Goal: Transaction & Acquisition: Purchase product/service

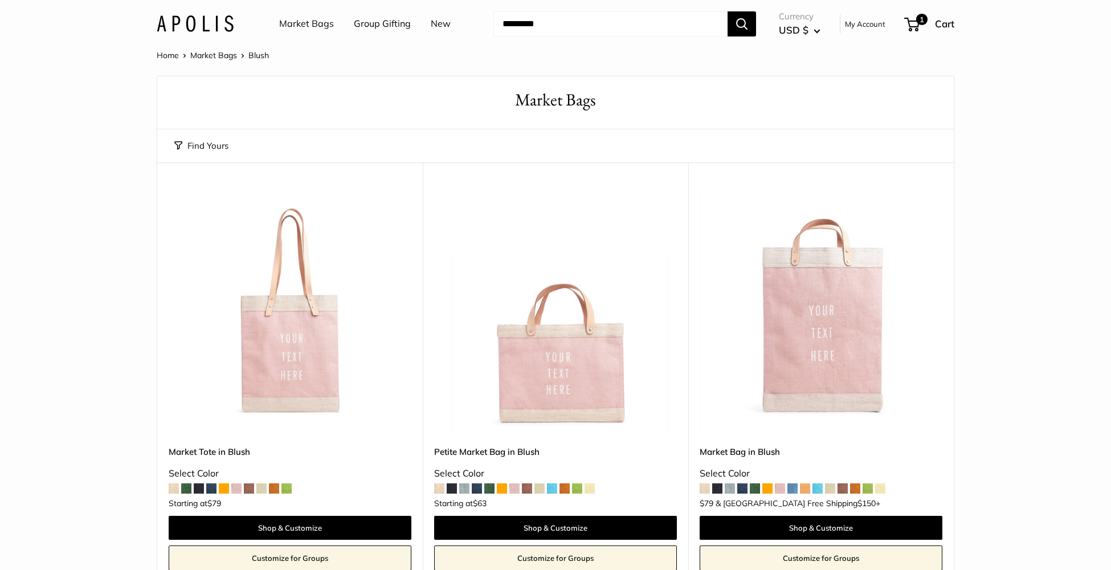
click at [321, 23] on link "Market Bags" at bounding box center [306, 23] width 55 height 17
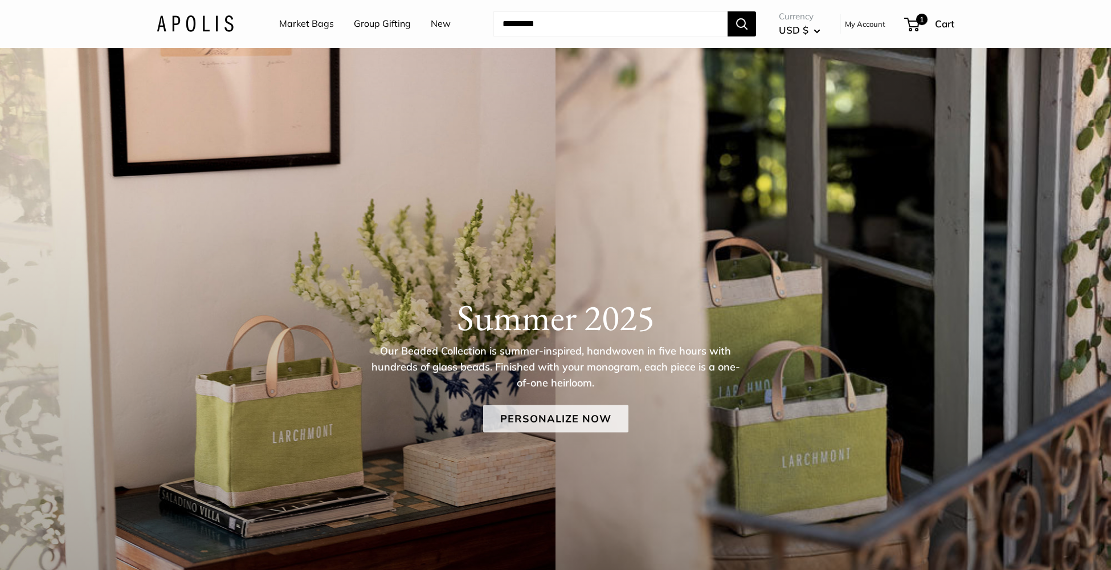
click at [544, 419] on link "Personalize Now" at bounding box center [555, 418] width 145 height 27
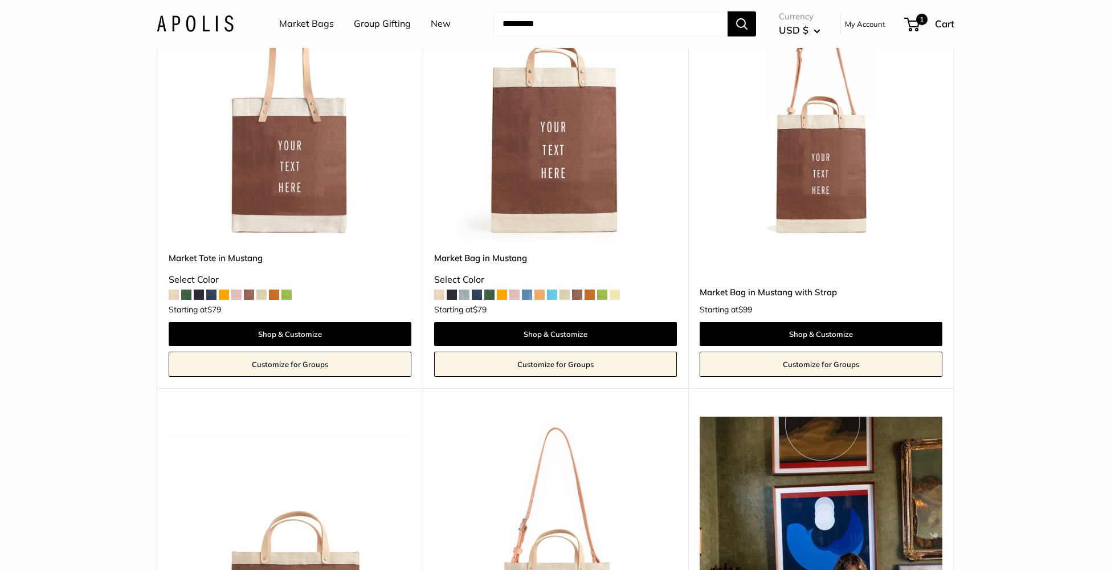
scroll to position [2352, 0]
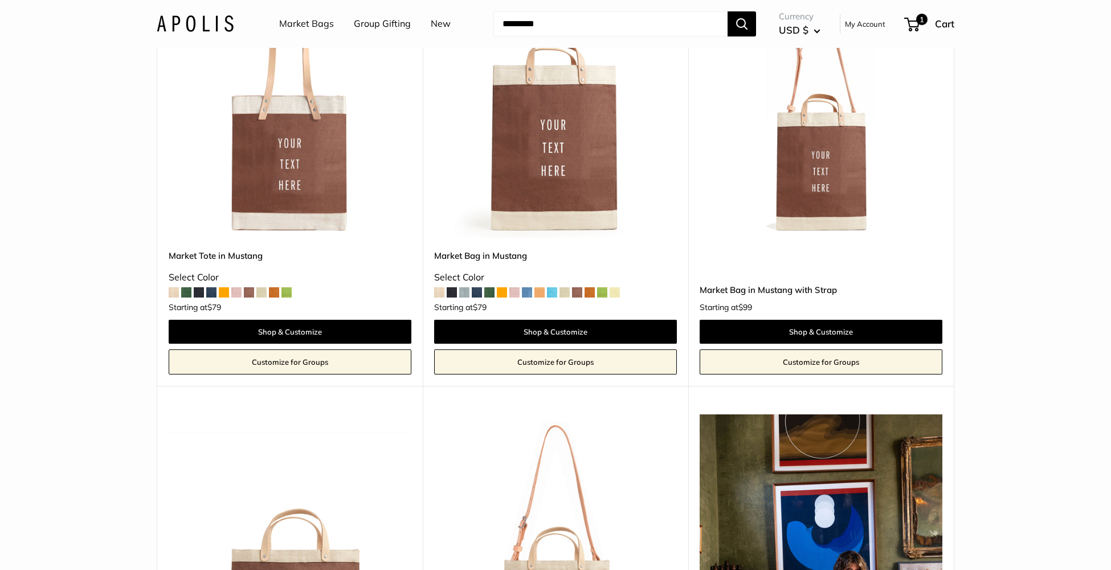
click at [0, 0] on img at bounding box center [0, 0] width 0 height 0
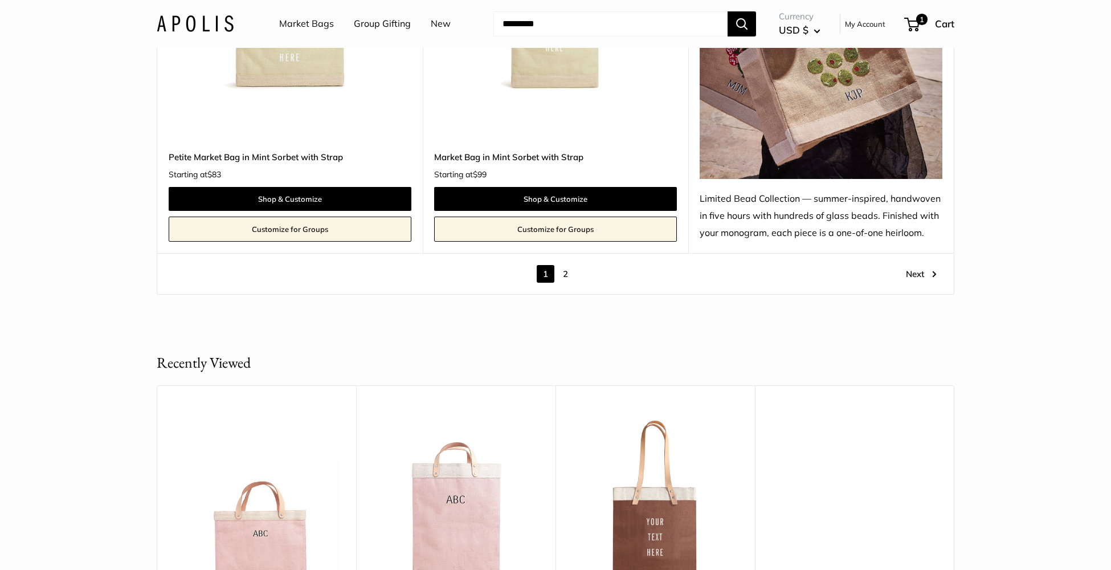
scroll to position [7328, 0]
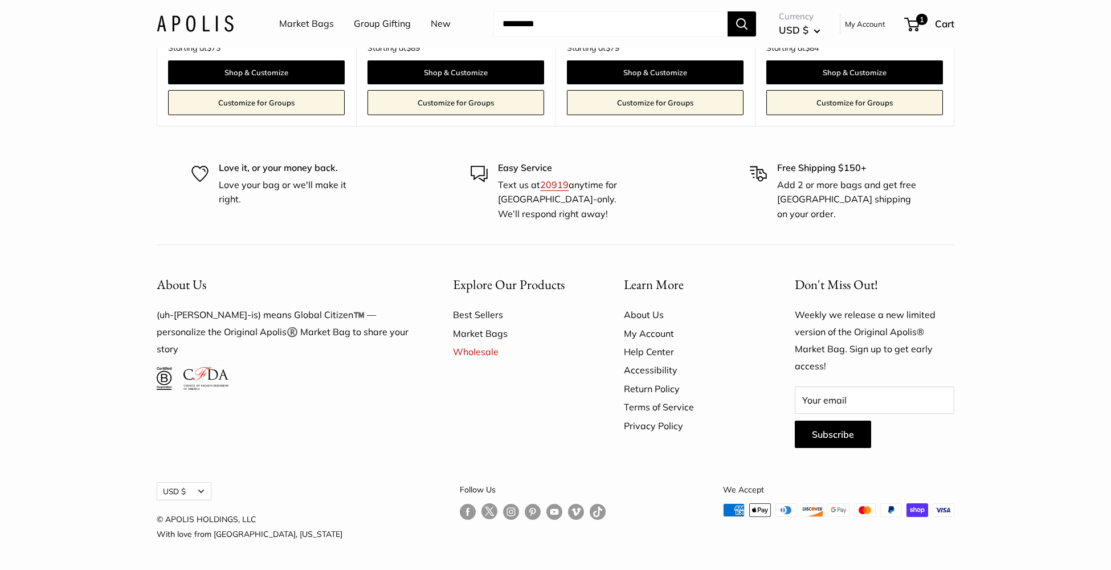
click at [503, 508] on link "Follow us on Instagram" at bounding box center [511, 511] width 16 height 17
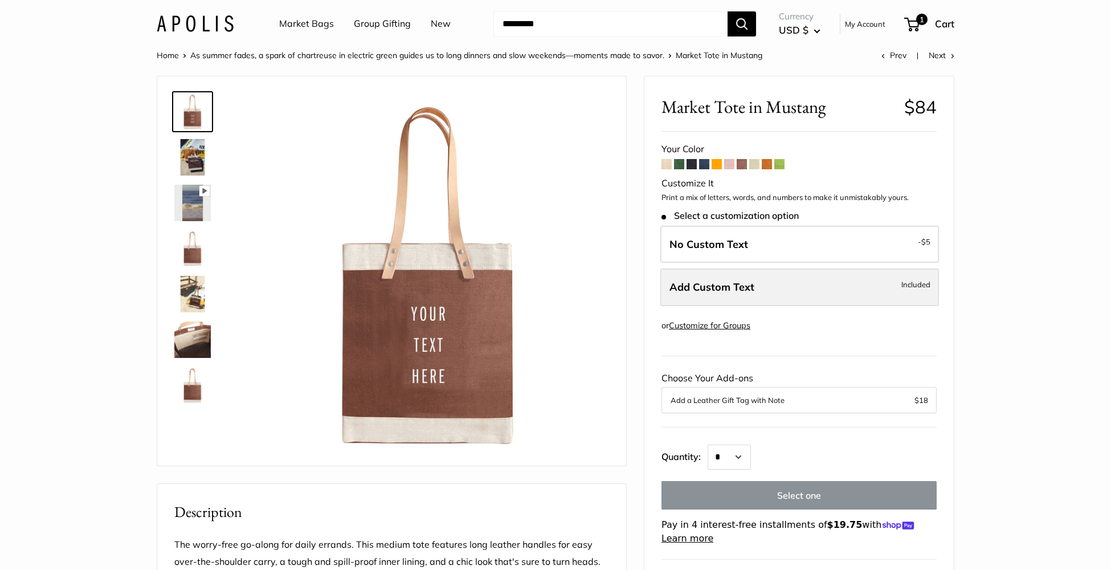
click at [678, 283] on span "Add Custom Text" at bounding box center [712, 286] width 85 height 13
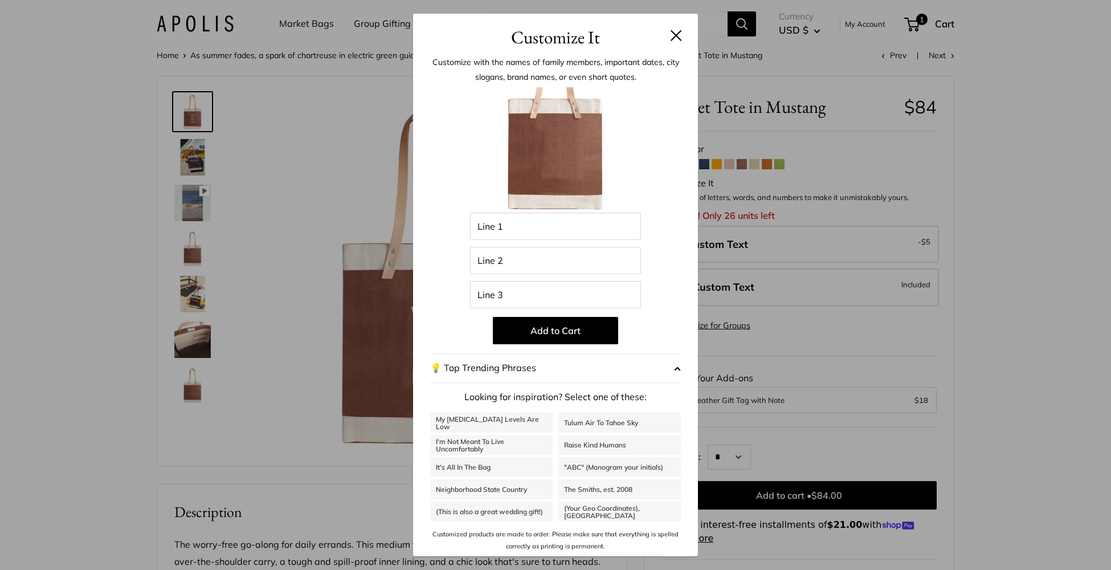
click at [674, 36] on button at bounding box center [676, 35] width 11 height 11
